Goal: Transaction & Acquisition: Purchase product/service

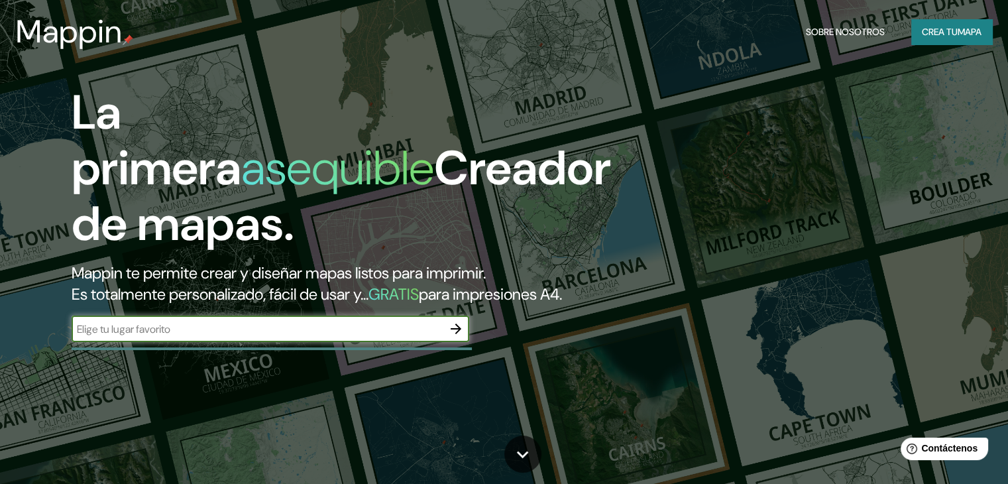
click at [297, 337] on input "text" at bounding box center [257, 328] width 371 height 15
type input "c"
click at [473, 355] on div "La primera asequible Creador de mapas. Mappin te permite crear y diseñar mapas …" at bounding box center [323, 220] width 605 height 270
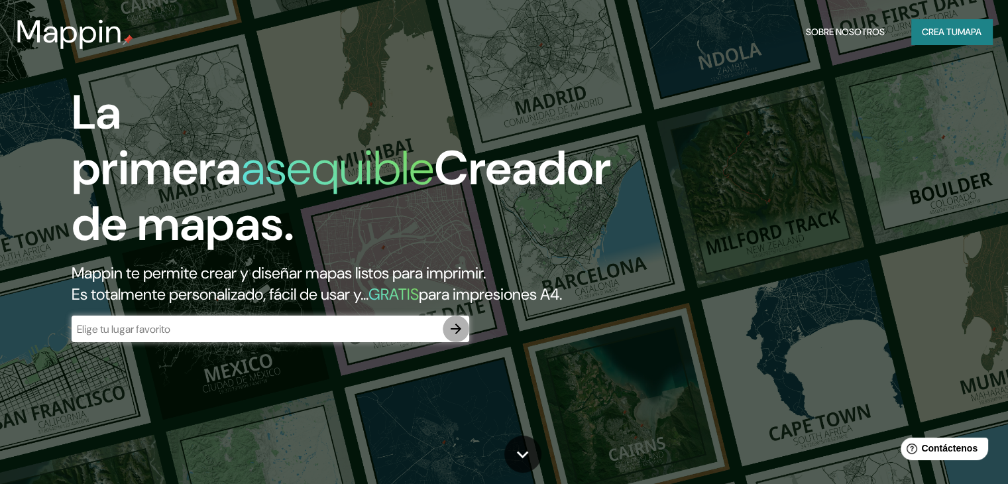
click at [458, 337] on icon "button" at bounding box center [456, 329] width 16 height 16
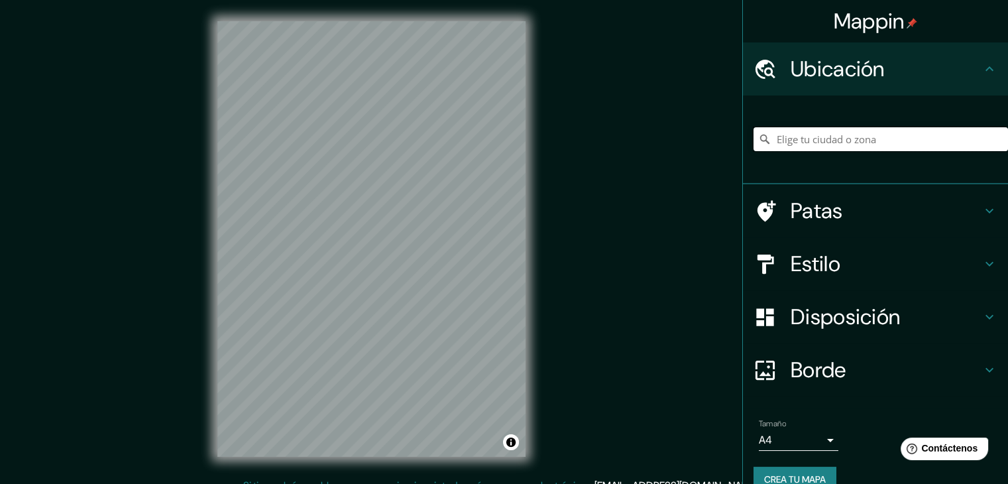
drag, startPoint x: 809, startPoint y: 128, endPoint x: 805, endPoint y: 141, distance: 13.8
click at [809, 128] on input "Elige tu ciudad o zona" at bounding box center [881, 139] width 254 height 24
type input "[GEOGRAPHIC_DATA], [GEOGRAPHIC_DATA], [GEOGRAPHIC_DATA]"
click at [870, 221] on h4 "Patas" at bounding box center [886, 210] width 191 height 27
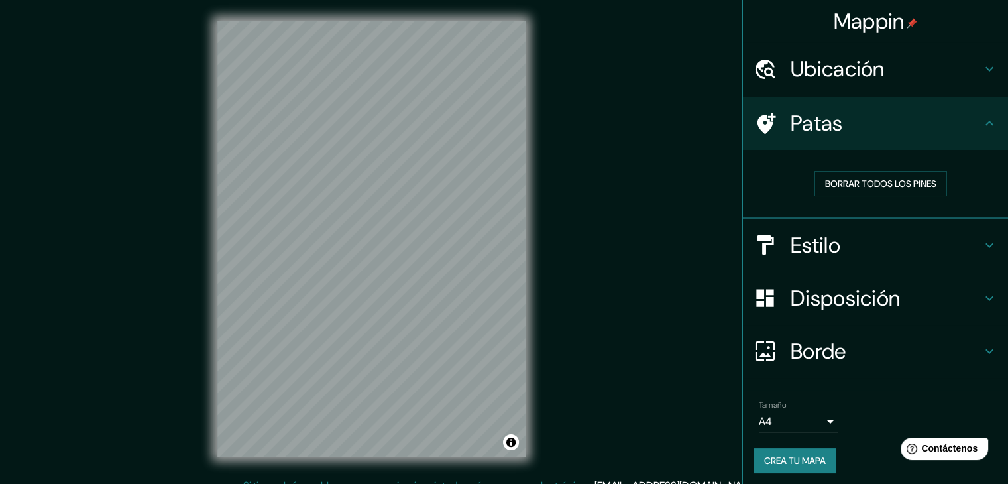
click at [868, 123] on h4 "Patas" at bounding box center [886, 123] width 191 height 27
click at [888, 251] on h4 "Estilo" at bounding box center [886, 245] width 191 height 27
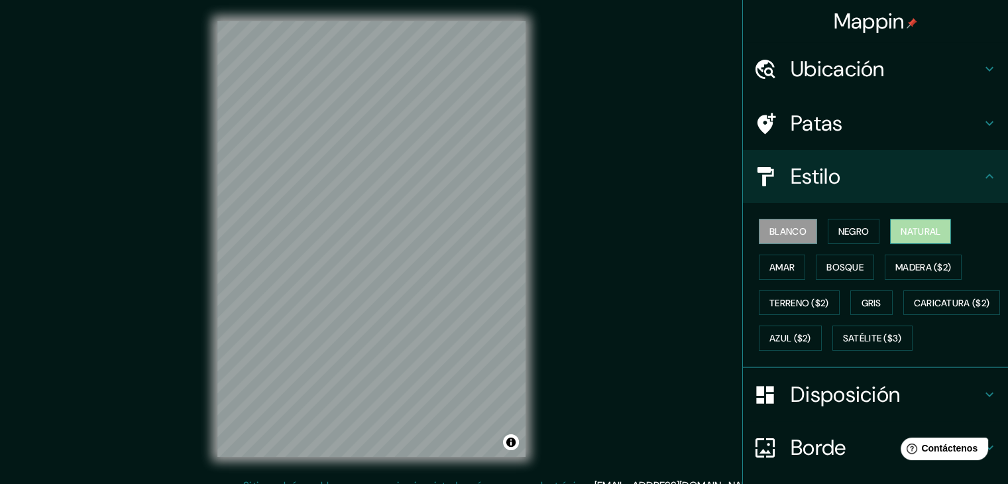
click at [903, 233] on font "Natural" at bounding box center [921, 231] width 40 height 12
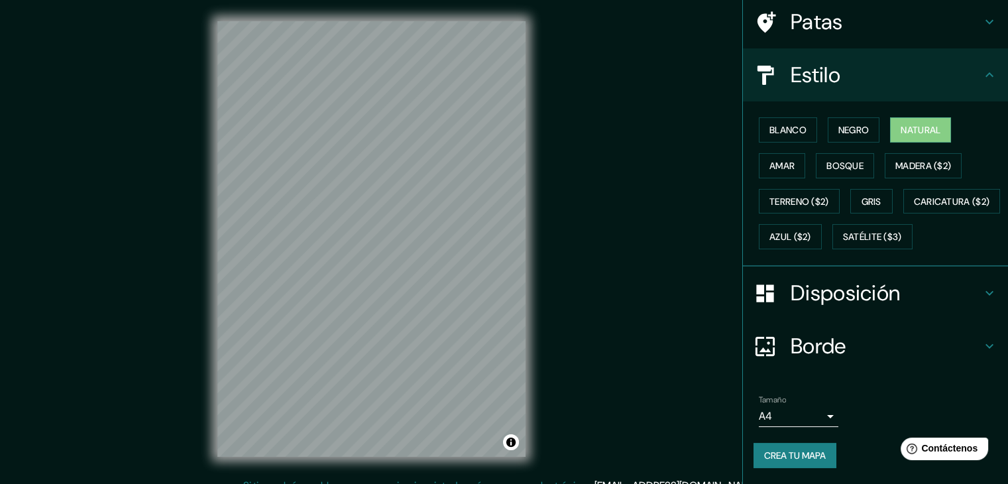
scroll to position [134, 0]
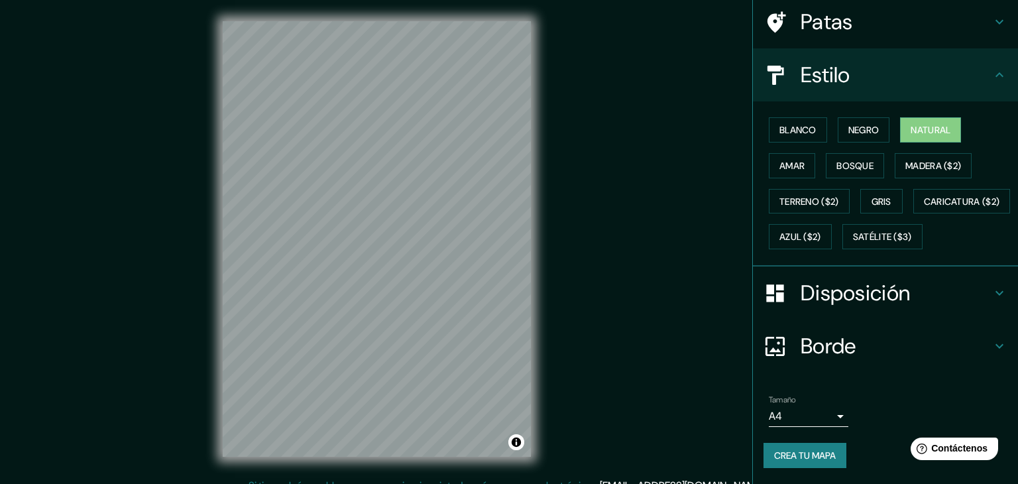
click at [816, 417] on body "Mappin Ubicación [GEOGRAPHIC_DATA], [GEOGRAPHIC_DATA], [GEOGRAPHIC_DATA] [GEOGR…" at bounding box center [509, 242] width 1018 height 484
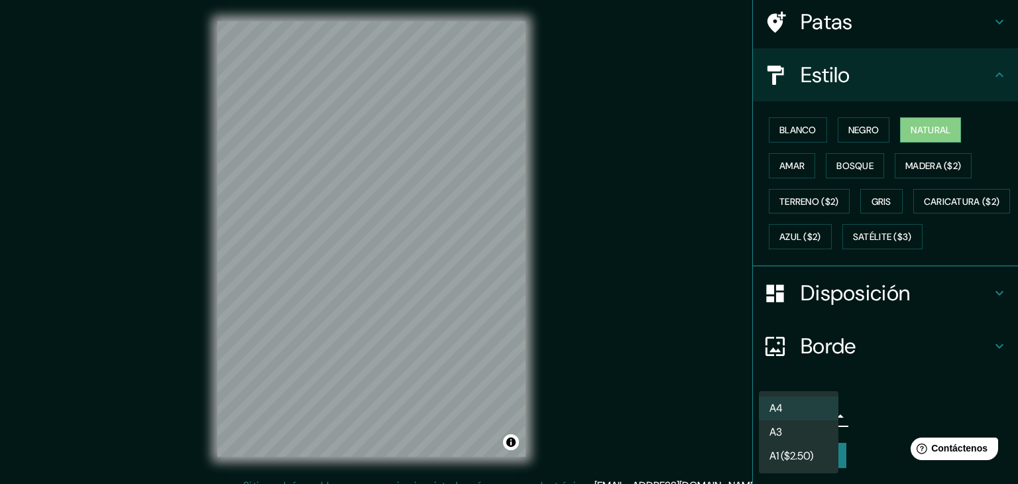
click at [795, 431] on li "A3" at bounding box center [799, 432] width 80 height 24
type input "a4"
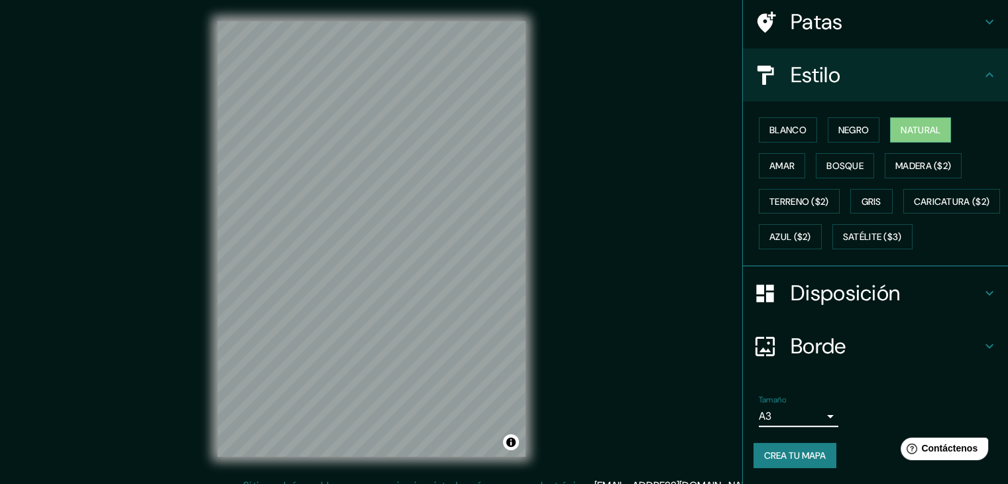
click at [779, 459] on font "Crea tu mapa" at bounding box center [795, 455] width 62 height 12
